Goal: Find specific page/section: Find specific page/section

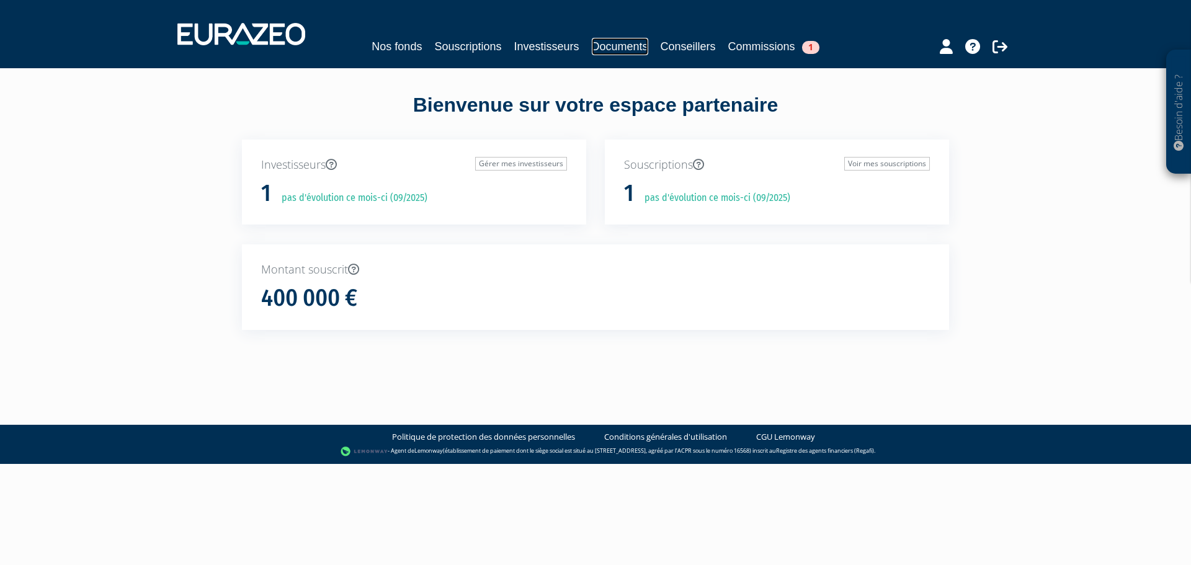
click at [612, 43] on link "Documents" at bounding box center [620, 46] width 56 height 17
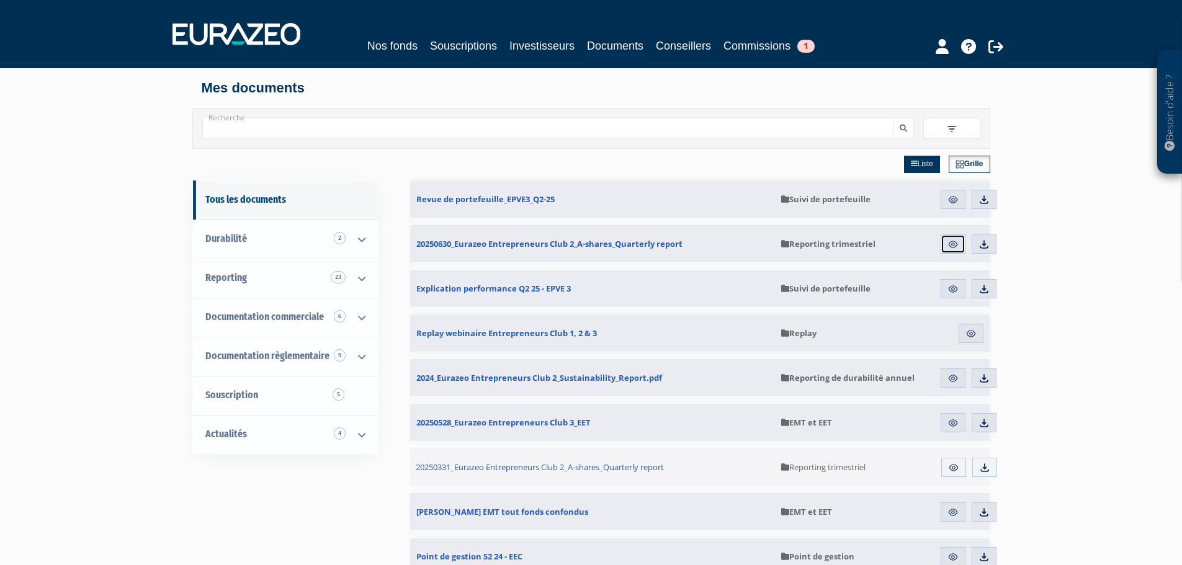
click at [949, 247] on img at bounding box center [952, 244] width 11 height 11
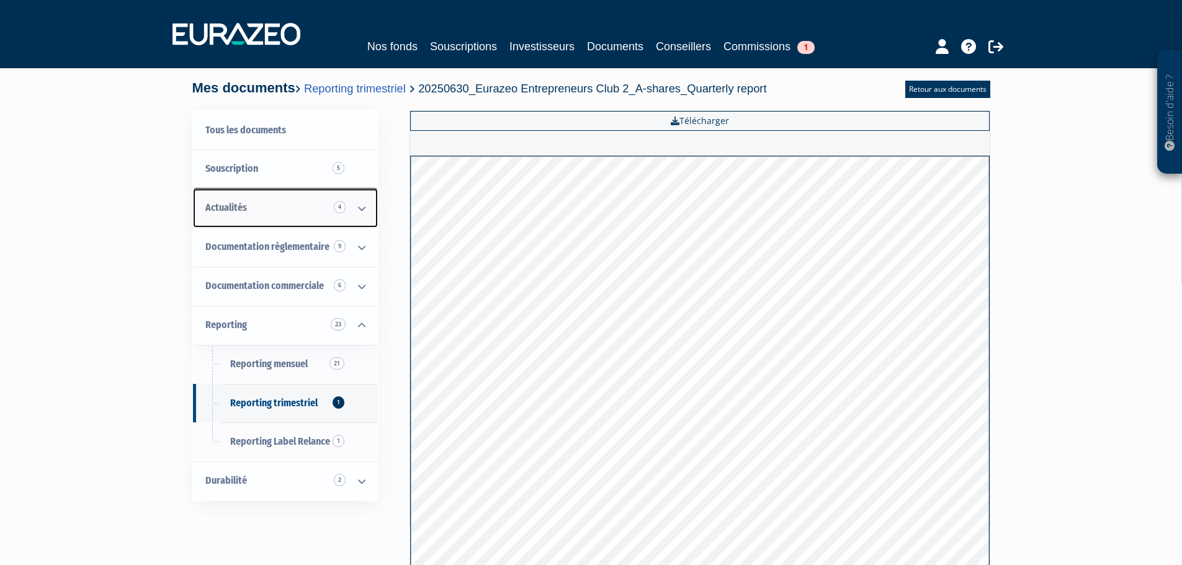
click at [362, 212] on icon at bounding box center [362, 208] width 32 height 38
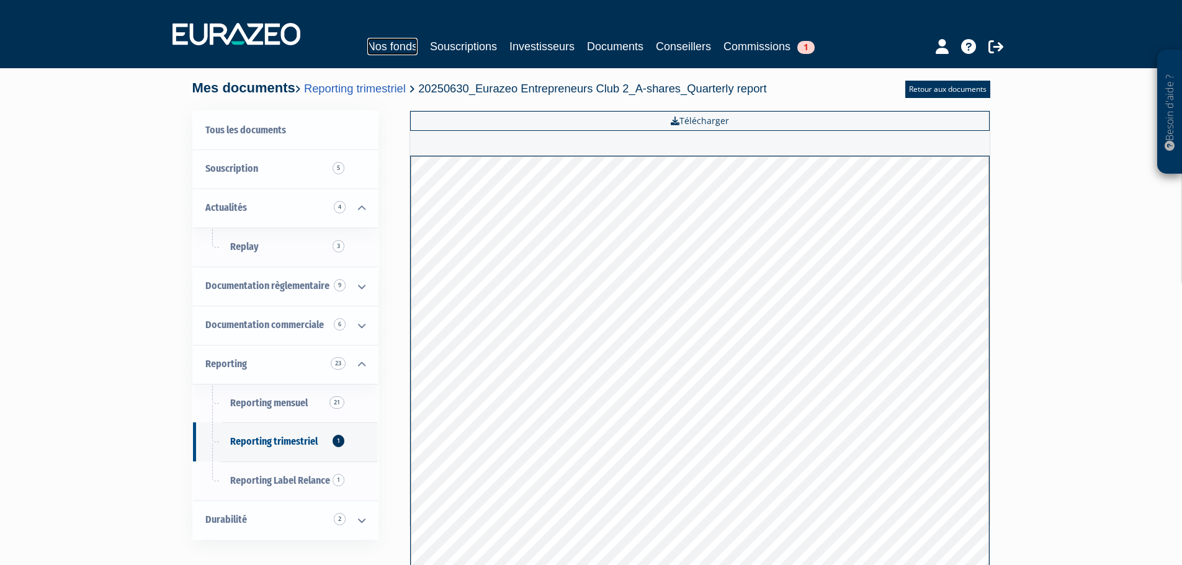
click at [390, 47] on link "Nos fonds" at bounding box center [392, 46] width 50 height 17
